Goal: Information Seeking & Learning: Learn about a topic

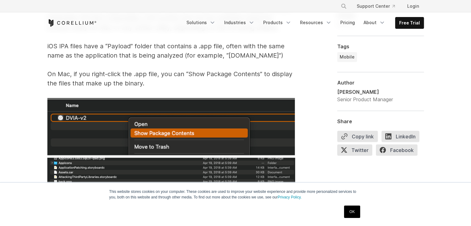
scroll to position [1052, 0]
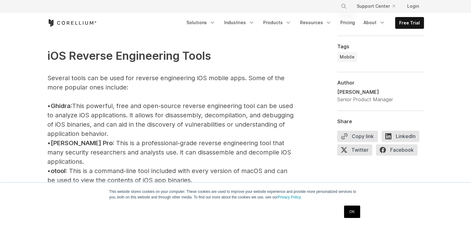
scroll to position [712, 0]
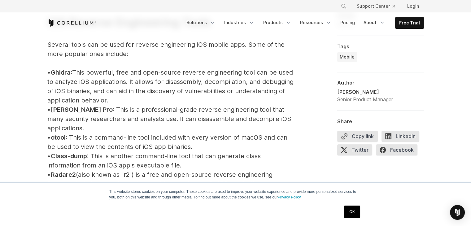
click at [68, 71] on span "Ghidra" at bounding box center [61, 72] width 20 height 7
drag, startPoint x: 58, startPoint y: 73, endPoint x: 79, endPoint y: 74, distance: 20.5
click at [79, 74] on p "iOS Reverse Engineering Tools Several tools can be used for reverse engineering…" at bounding box center [171, 206] width 248 height 423
copy p "[DEMOGRAPHIC_DATA] :"
